Goal: Task Accomplishment & Management: Manage account settings

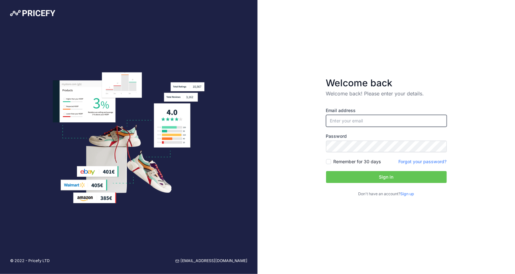
click at [373, 121] on input "email" at bounding box center [386, 121] width 121 height 12
click at [365, 121] on input "email" at bounding box center [386, 121] width 121 height 12
type input "[PERSON_NAME][EMAIL_ADDRESS][DOMAIN_NAME]"
click at [346, 161] on label "Remember for 30 days" at bounding box center [356, 162] width 47 height 6
click at [331, 161] on input "Remember for 30 days" at bounding box center [328, 161] width 5 height 5
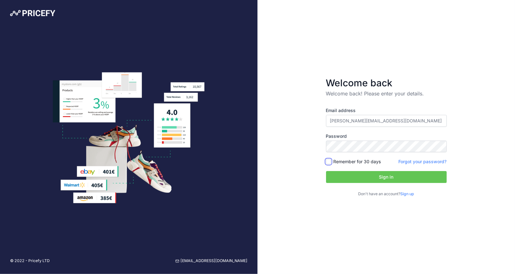
checkbox input "true"
click at [359, 175] on button "Sign in" at bounding box center [386, 177] width 121 height 12
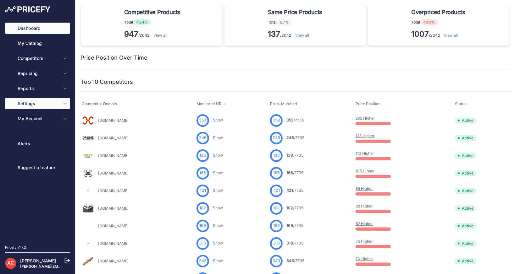
click at [43, 105] on span "Settings" at bounding box center [38, 104] width 41 height 6
click at [65, 103] on icon "Sidebar" at bounding box center [65, 103] width 5 height 5
click at [47, 104] on span "Settings" at bounding box center [38, 104] width 41 height 6
click at [55, 104] on span "Settings" at bounding box center [38, 104] width 41 height 6
click at [63, 103] on icon "Sidebar" at bounding box center [65, 103] width 5 height 5
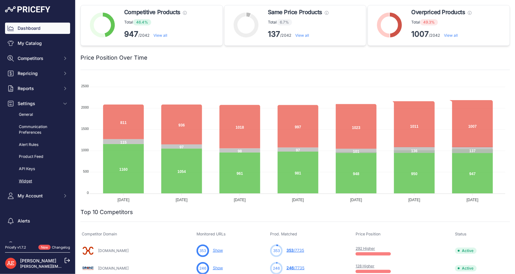
click at [29, 179] on link "Widget" at bounding box center [37, 181] width 65 height 11
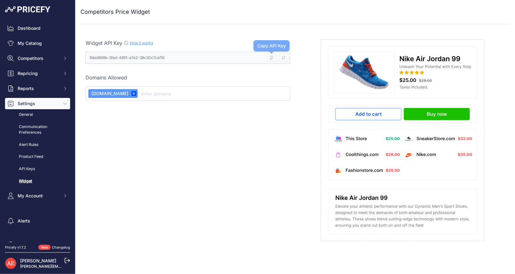
click at [268, 58] on kbd at bounding box center [271, 58] width 9 height 8
click at [273, 58] on icon at bounding box center [271, 58] width 3 height 4
